Goal: Task Accomplishment & Management: Use online tool/utility

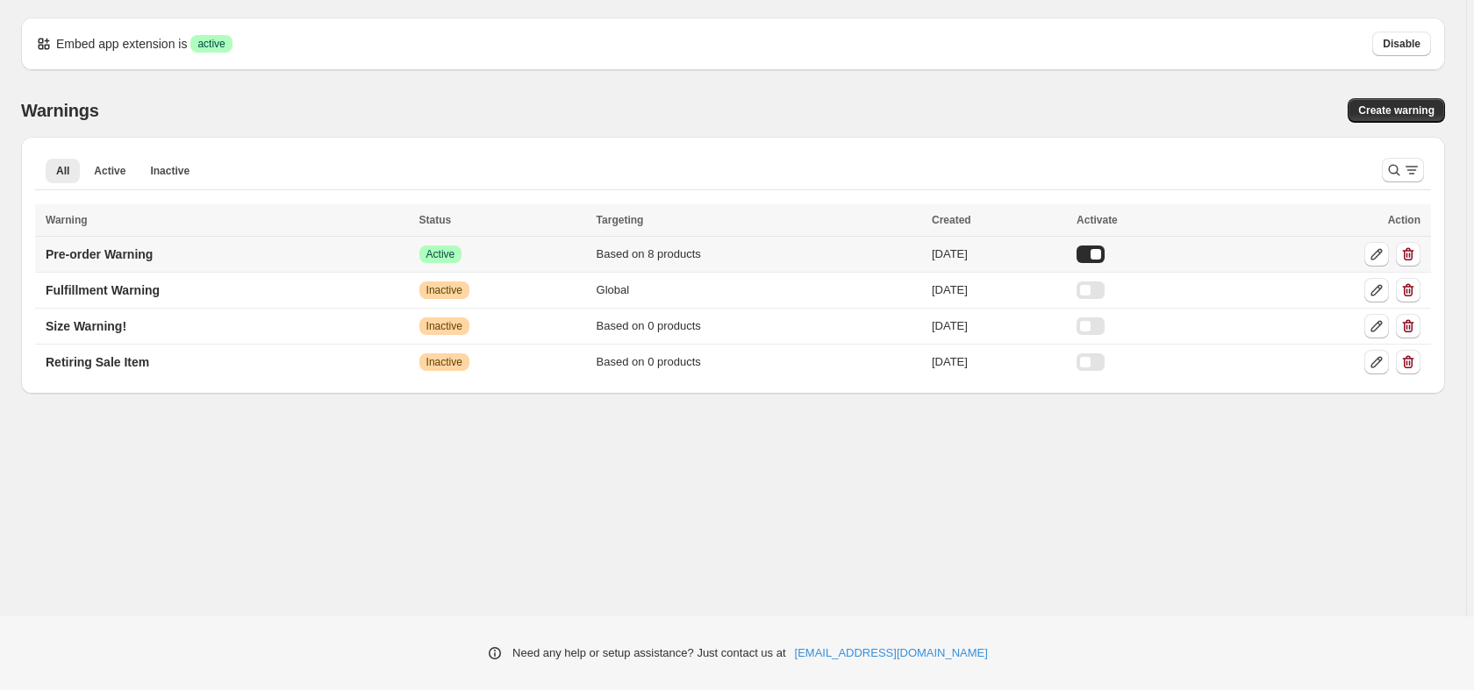
click at [256, 260] on td "Pre-order Warning" at bounding box center [224, 255] width 379 height 36
click at [1370, 253] on icon at bounding box center [1376, 255] width 18 height 18
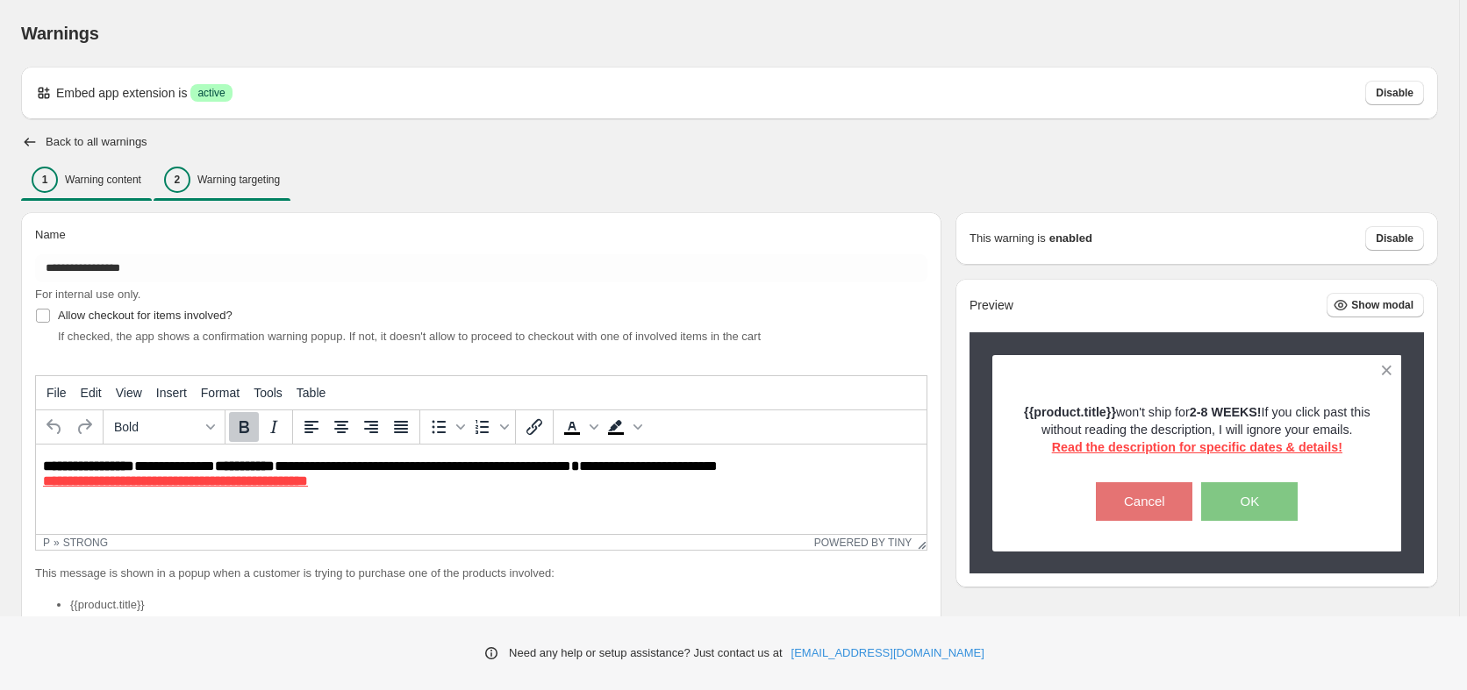
click at [280, 177] on p "Warning targeting" at bounding box center [238, 180] width 82 height 14
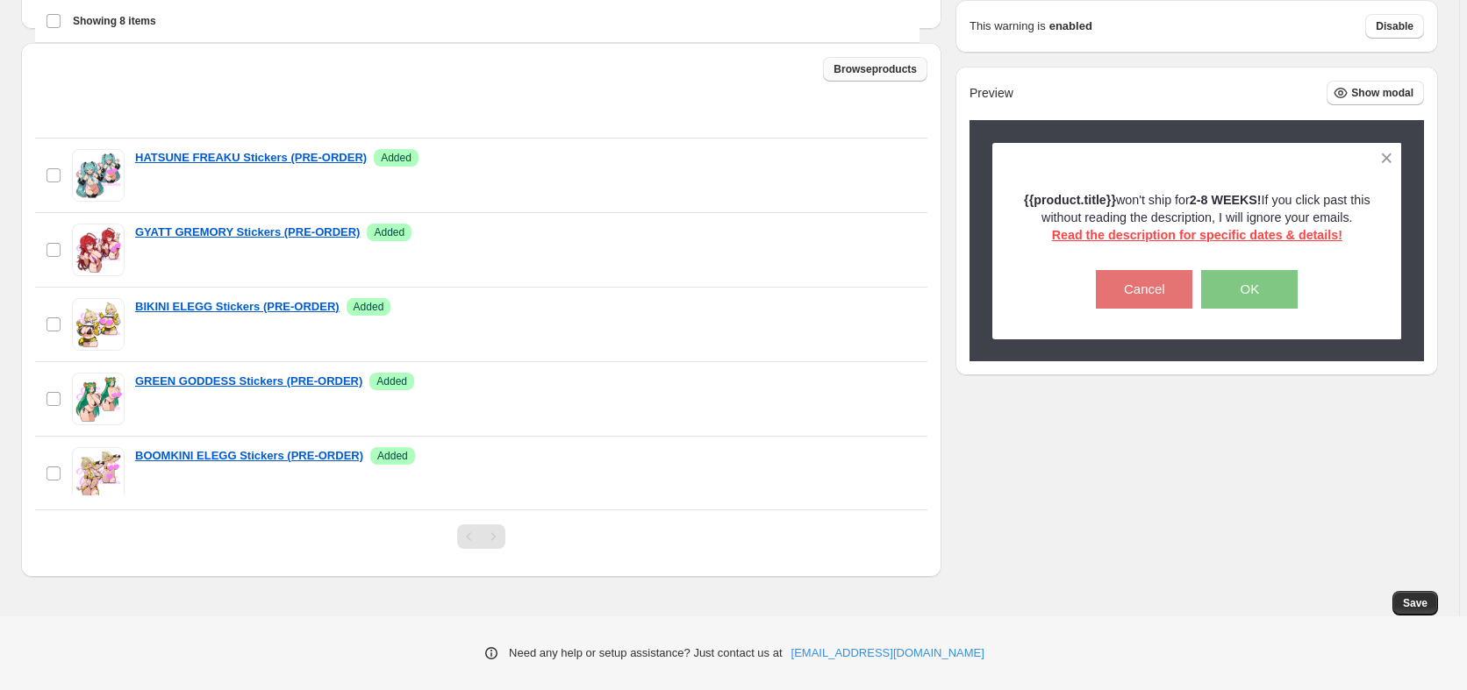
click at [871, 67] on span "Browse products" at bounding box center [874, 69] width 83 height 14
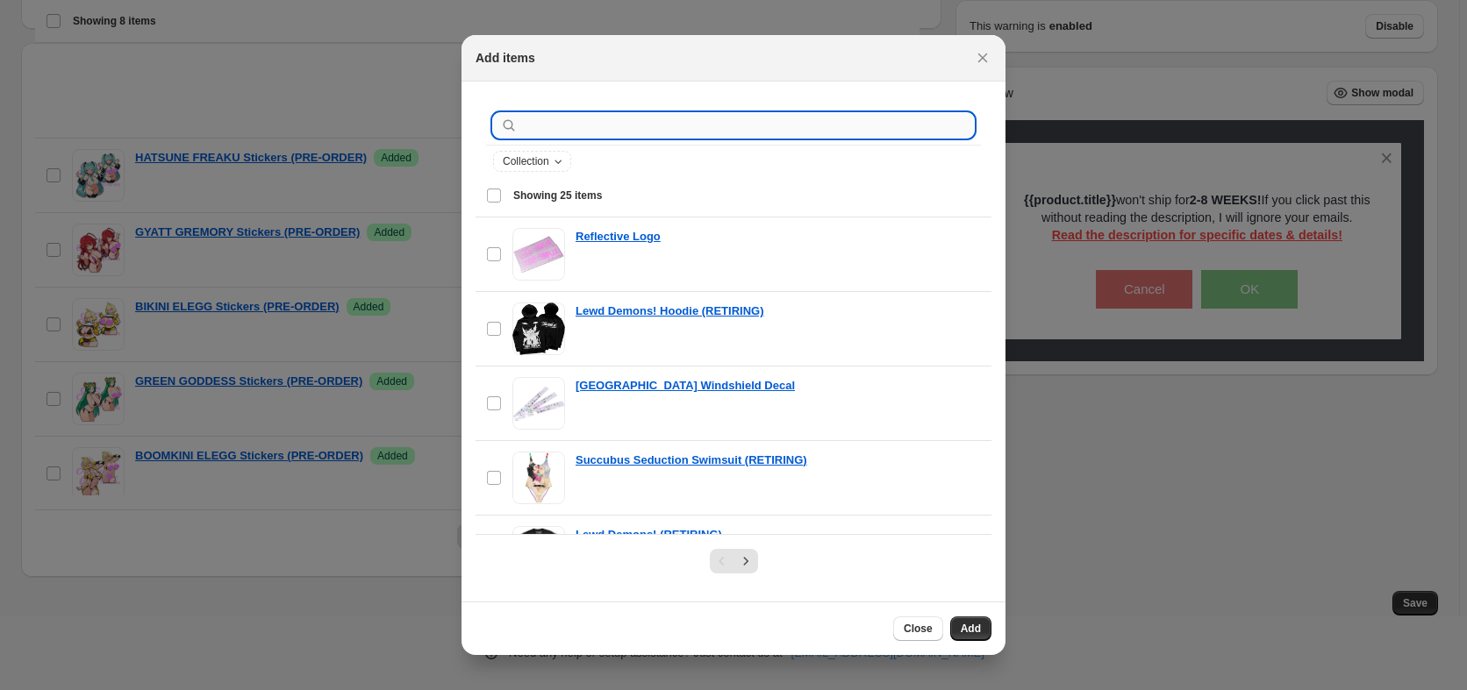
click at [695, 128] on input ":r1c:" at bounding box center [747, 125] width 453 height 25
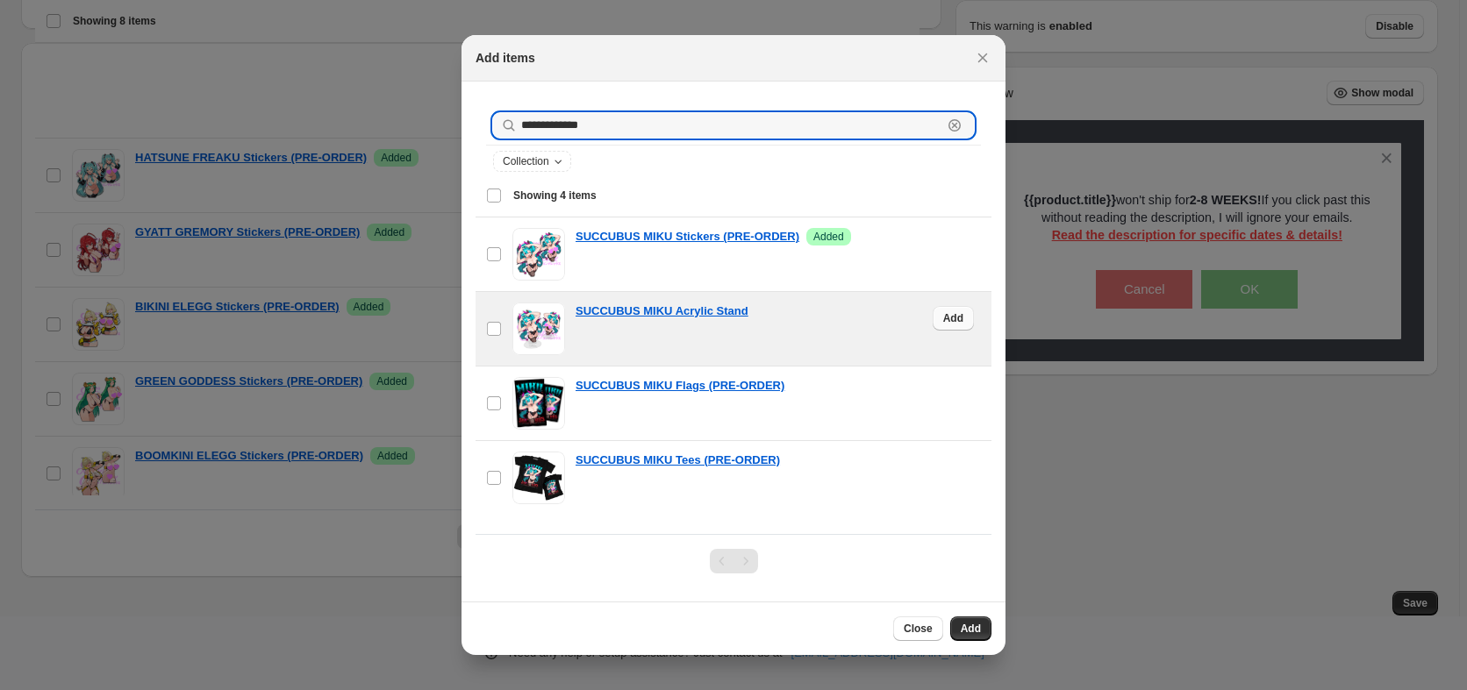
type input "**********"
click at [943, 318] on span "Add" at bounding box center [953, 318] width 20 height 14
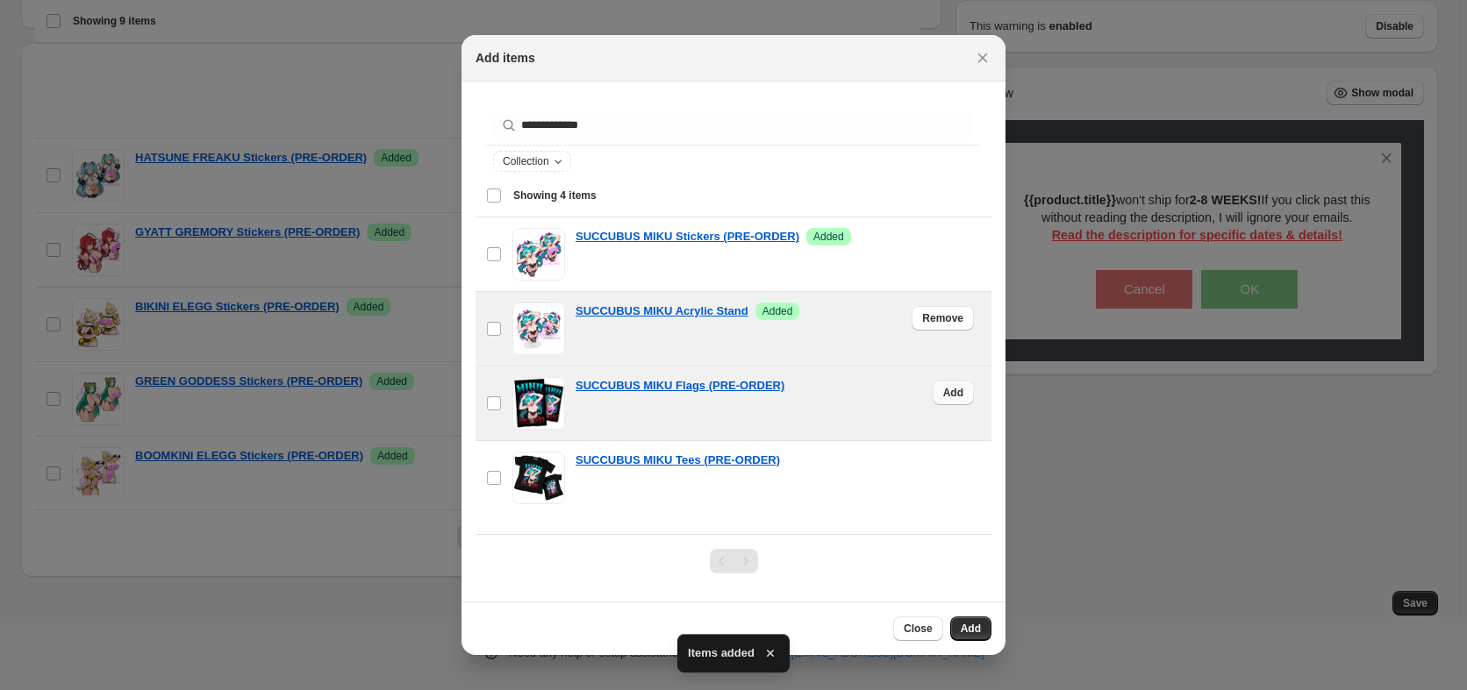
click at [943, 393] on span "Add" at bounding box center [953, 393] width 20 height 14
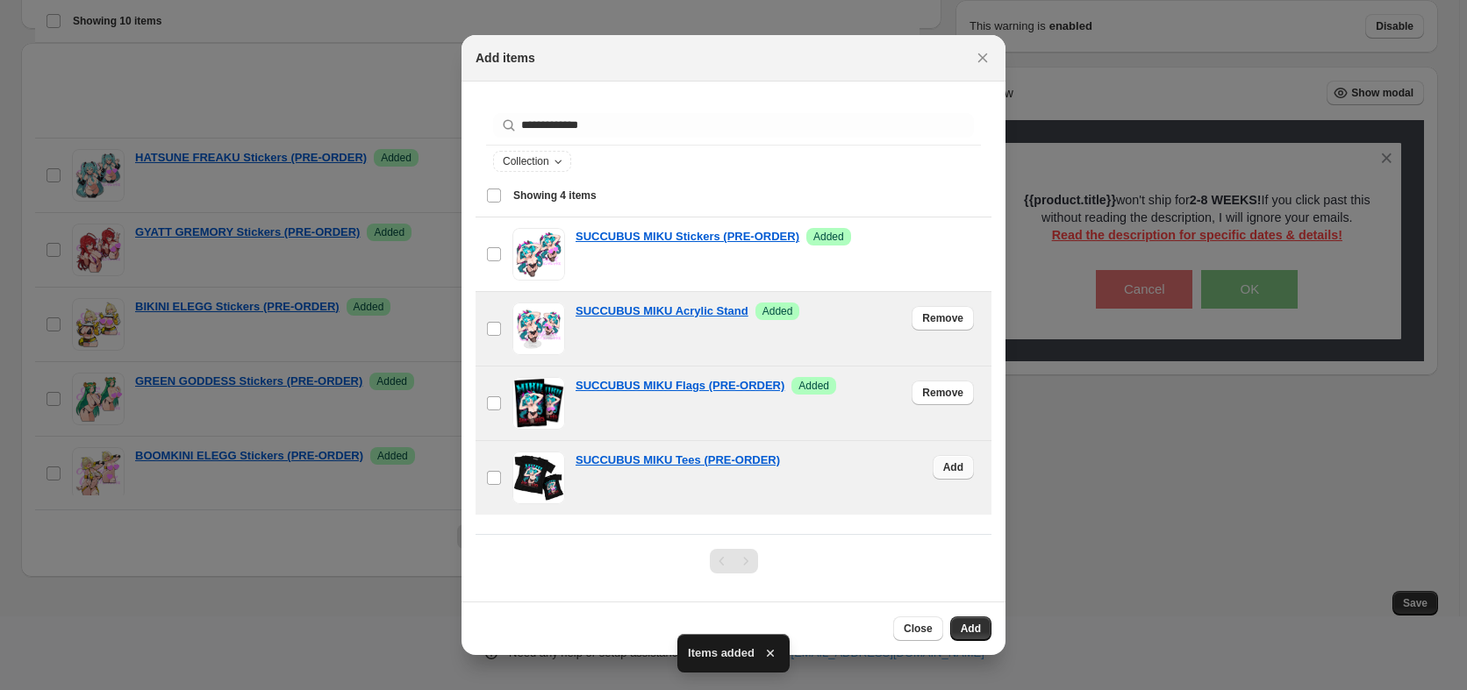
click at [946, 468] on span "Add" at bounding box center [953, 467] width 20 height 14
click at [936, 318] on span "Remove" at bounding box center [942, 318] width 41 height 14
click at [980, 625] on span "Add" at bounding box center [970, 629] width 20 height 14
drag, startPoint x: 980, startPoint y: 57, endPoint x: 969, endPoint y: 69, distance: 16.2
click at [978, 58] on icon "Close" at bounding box center [983, 58] width 18 height 18
